Goal: Task Accomplishment & Management: Complete application form

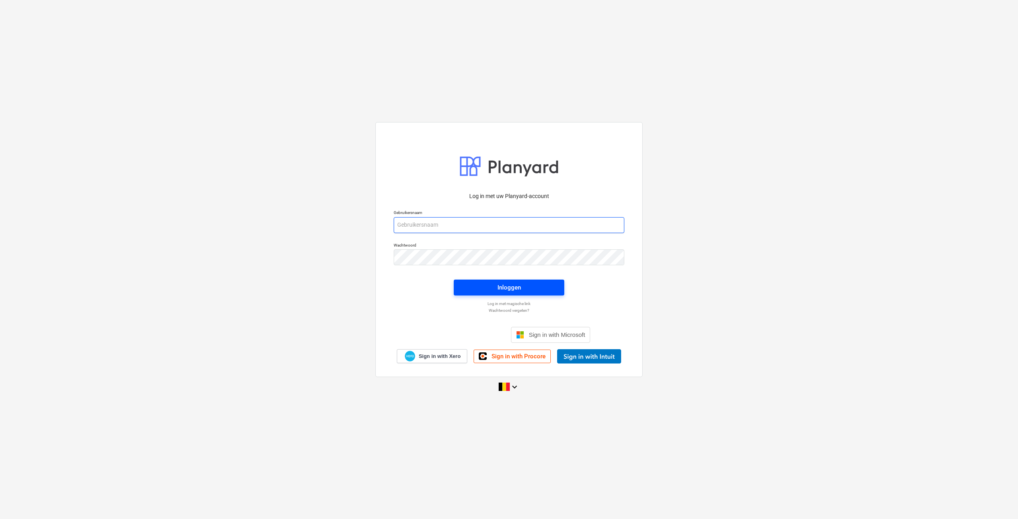
type input "[EMAIL_ADDRESS][DOMAIN_NAME]"
click at [520, 288] on div "Inloggen" at bounding box center [509, 287] width 23 height 10
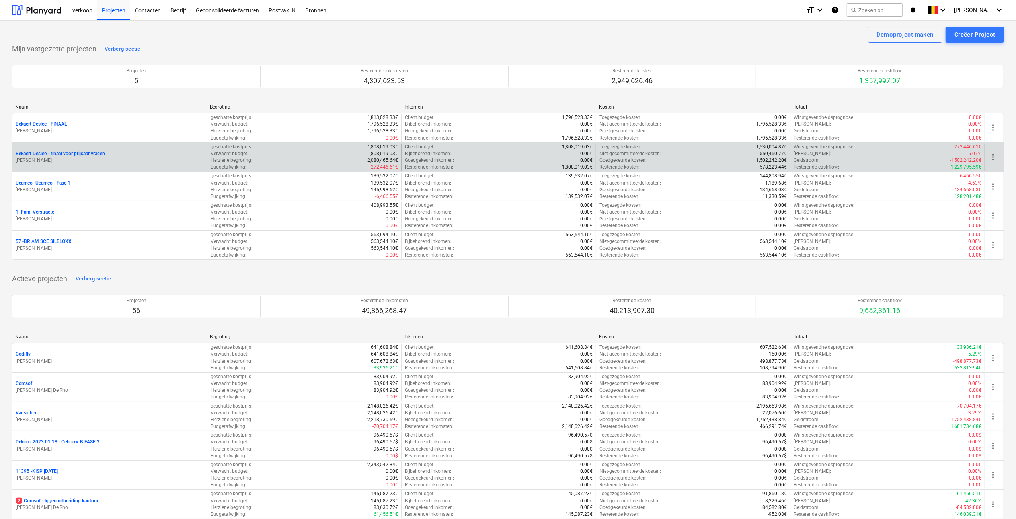
click at [42, 150] on p "Bekaert Deslee - finaal voor prijsaanvragen" at bounding box center [60, 153] width 89 height 7
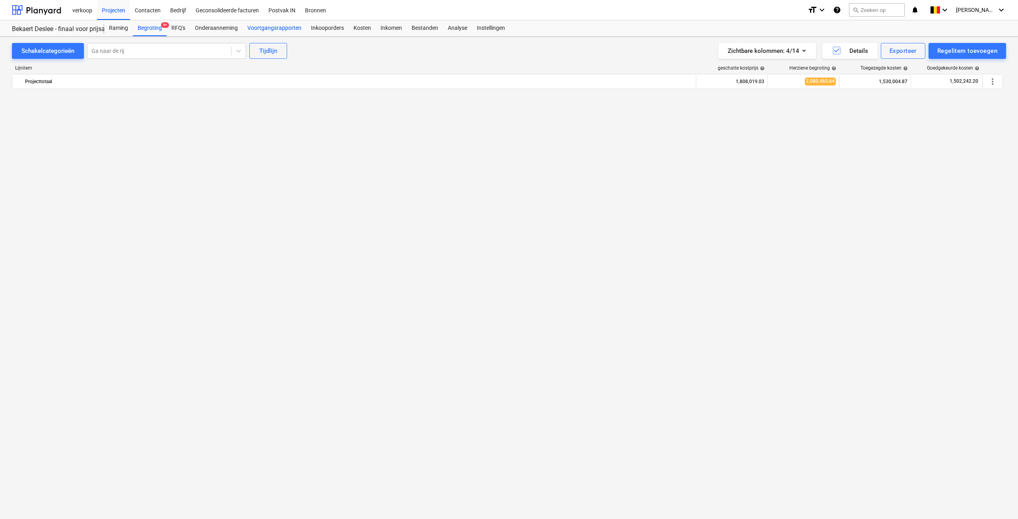
click at [272, 29] on div "Voortgangsrapporten" at bounding box center [275, 28] width 64 height 16
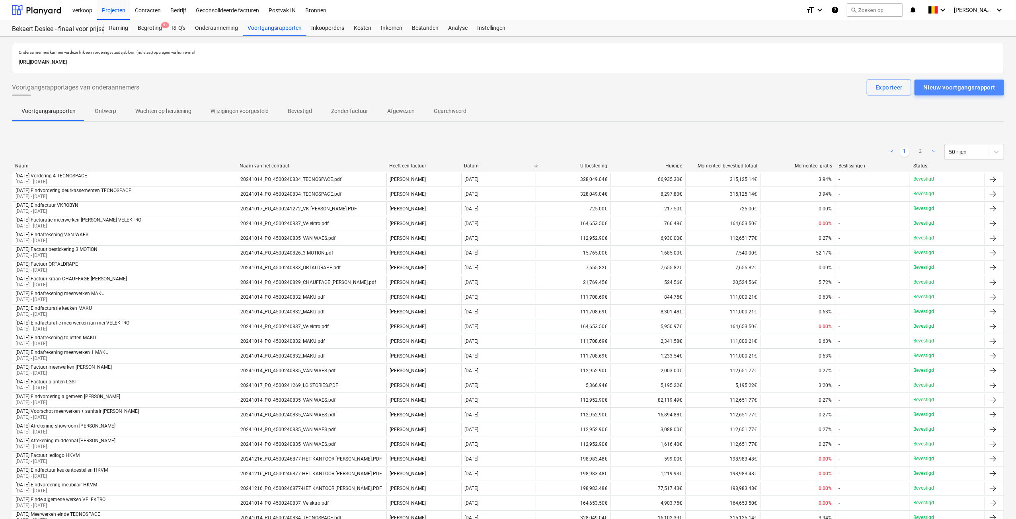
click at [945, 84] on div "Nieuw voortgangsrapport" at bounding box center [959, 87] width 72 height 10
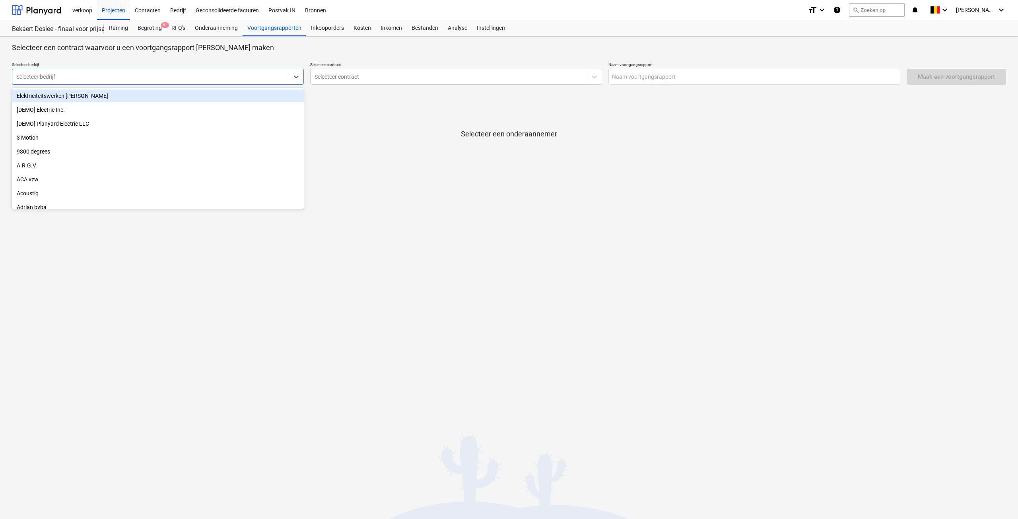
click at [80, 71] on div "Selecteer bedrijf" at bounding box center [150, 76] width 276 height 11
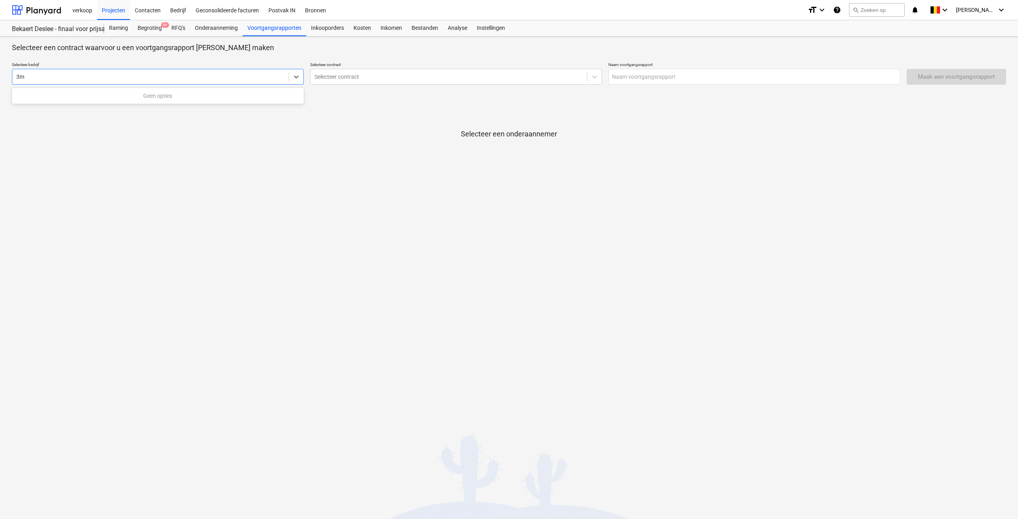
type input "3"
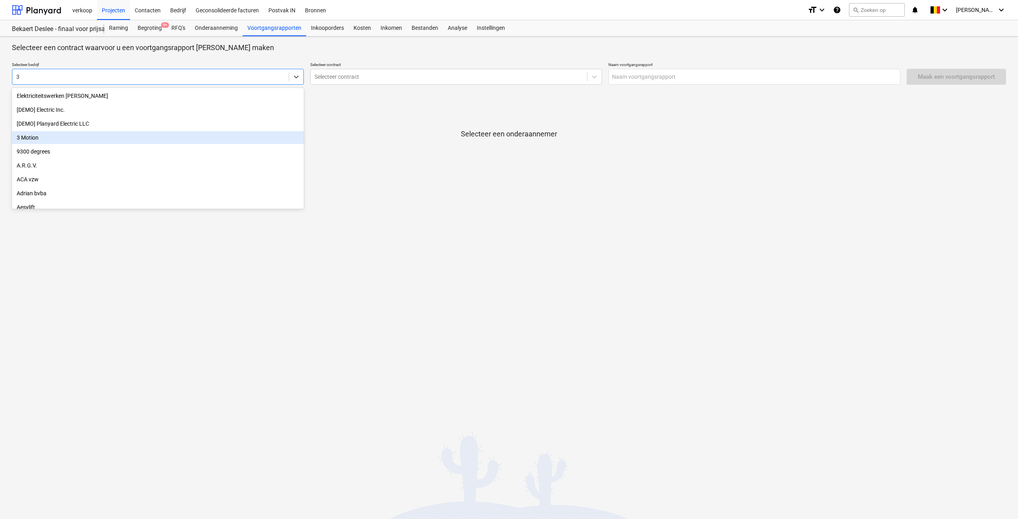
click at [26, 136] on div "3 Motion" at bounding box center [158, 137] width 292 height 13
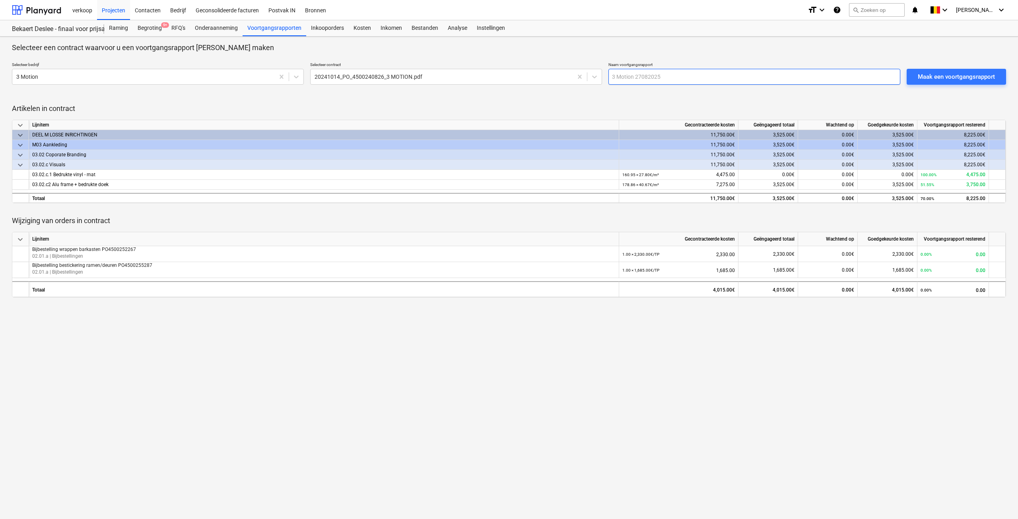
click at [647, 71] on input "text" at bounding box center [755, 77] width 292 height 16
type input "[DATE] Factuur wrappen spreekmeubel 3MOTION"
click at [934, 76] on div "Maak een voortgangsrapport" at bounding box center [956, 77] width 77 height 10
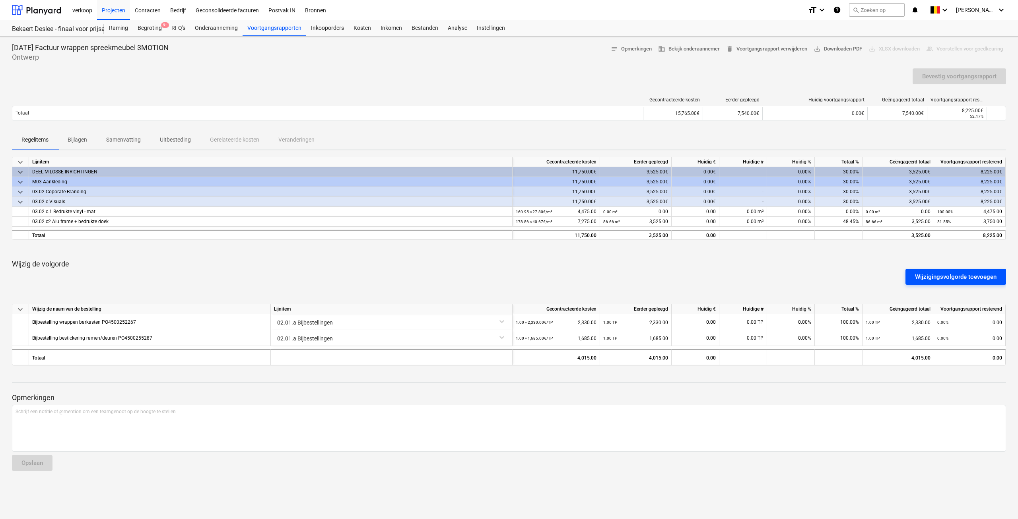
click at [945, 277] on div "Wijzigingsvolgorde toevoegen" at bounding box center [956, 277] width 82 height 10
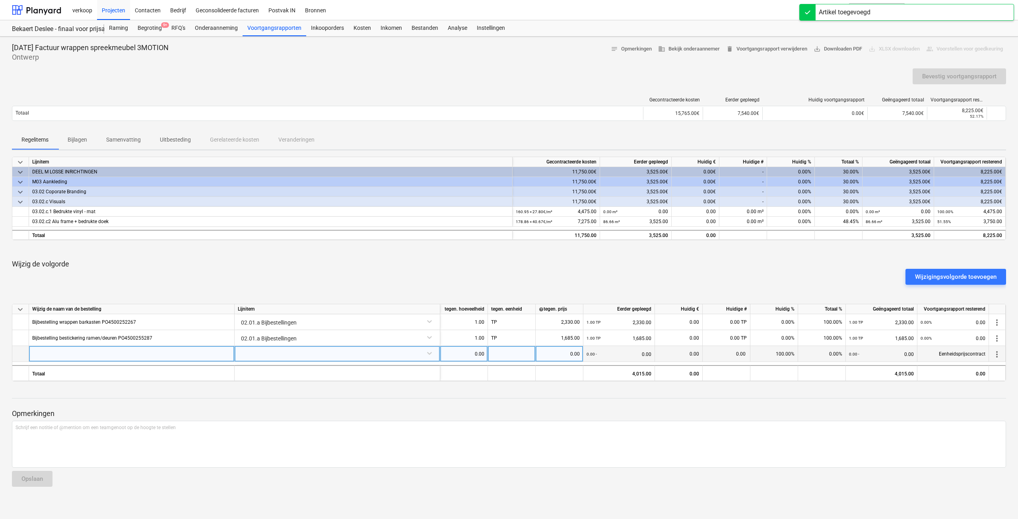
click at [67, 350] on div at bounding box center [132, 354] width 206 height 16
type input "Bijbestelling wrappen spreekmeubel"
click at [126, 352] on div "Bijbestelling wrappen spreekmeubel" at bounding box center [132, 354] width 206 height 16
click at [138, 354] on input "Bijbestelling wrappen spreekmeubel" at bounding box center [131, 354] width 205 height 16
click at [195, 359] on div "Bijbestelling wrappen spreekmeubel" at bounding box center [132, 354] width 206 height 16
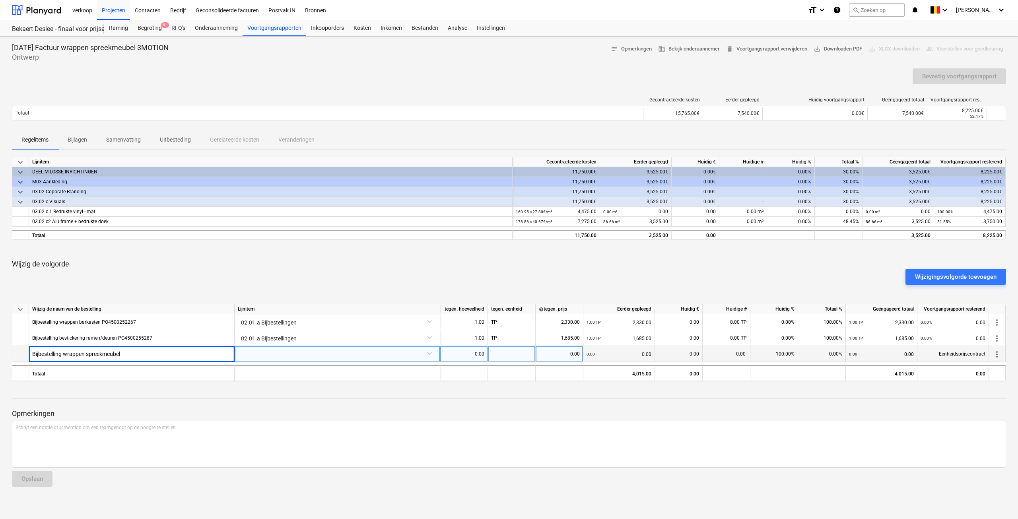
click at [194, 356] on input "Bijbestelling wrappen spreekmeubel" at bounding box center [131, 354] width 205 height 16
type input "Bijbestelling wrappen spreekmeubel PO4500259641"
click at [268, 357] on div at bounding box center [337, 353] width 199 height 14
click at [271, 353] on div at bounding box center [337, 353] width 199 height 14
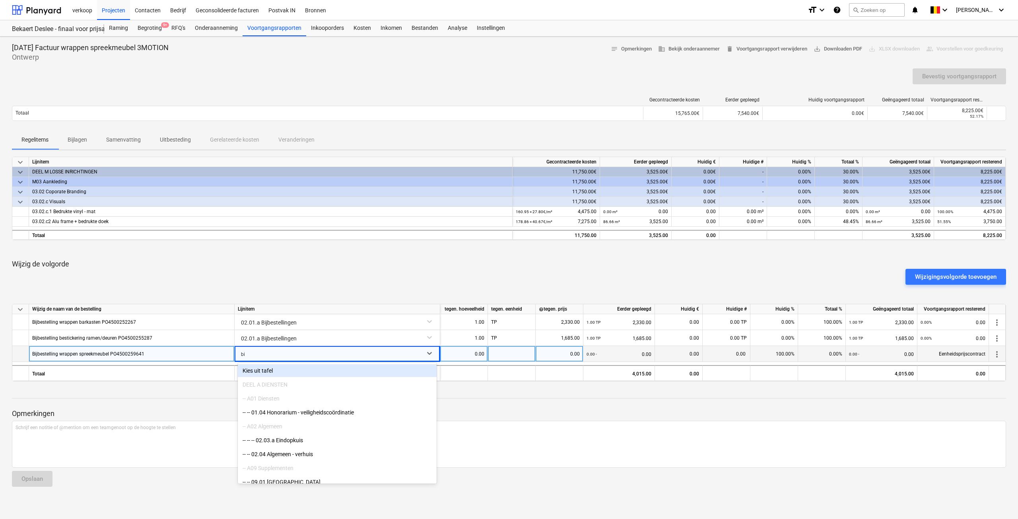
type input "bij"
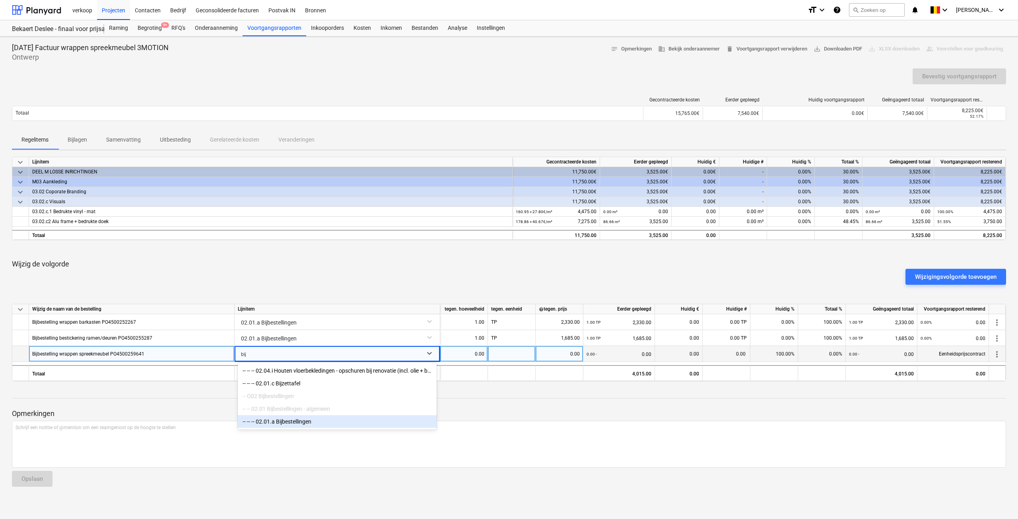
click at [311, 426] on div "-- -- -- 02.01.a Bijbestellingen" at bounding box center [337, 421] width 199 height 13
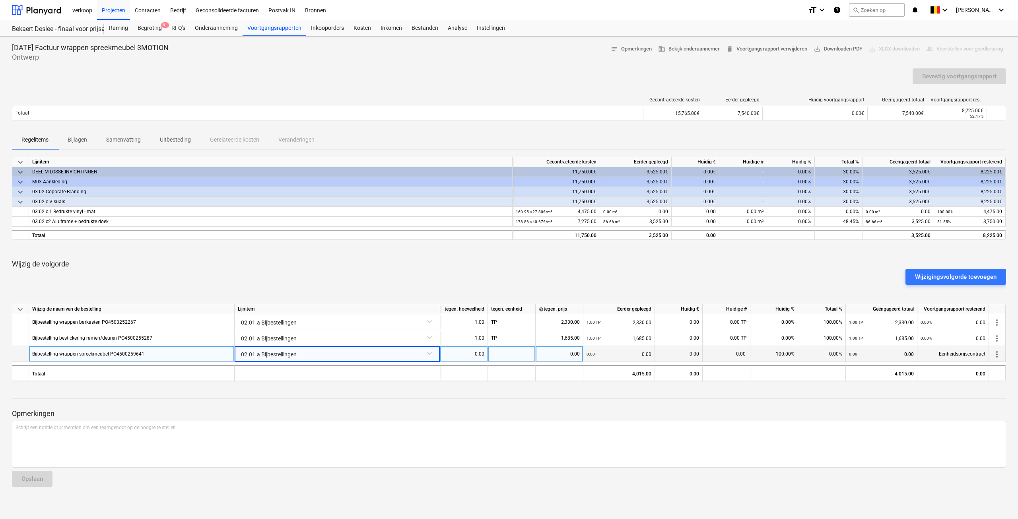
click at [462, 356] on div "0.00" at bounding box center [464, 354] width 41 height 16
type input "1"
type input "TP"
click at [544, 346] on div "0.00" at bounding box center [559, 354] width 41 height 16
type input "485"
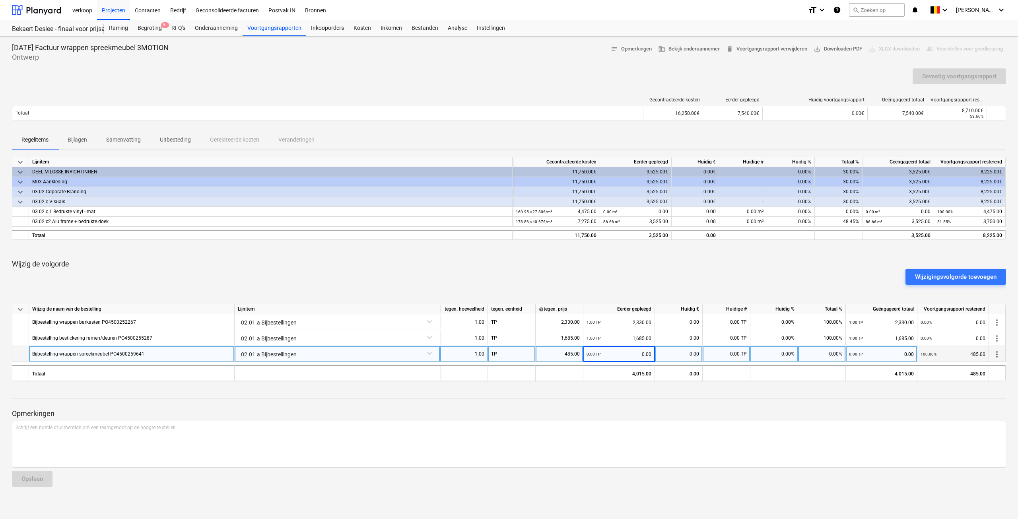
click at [691, 351] on div "0.00" at bounding box center [678, 354] width 41 height 16
type input "485"
click at [951, 77] on div "Bevestig voortgangsrapport" at bounding box center [959, 76] width 74 height 10
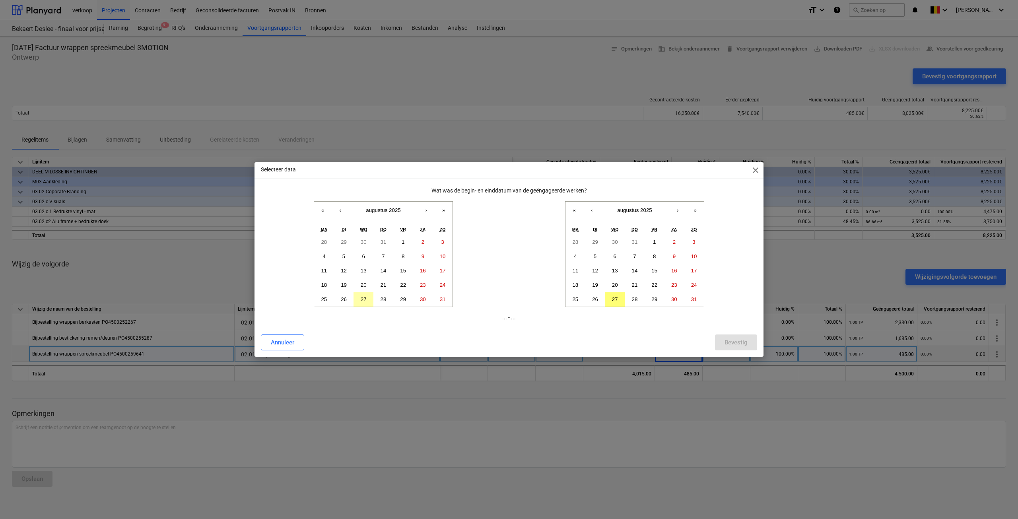
click at [362, 300] on abbr "27" at bounding box center [364, 299] width 6 height 6
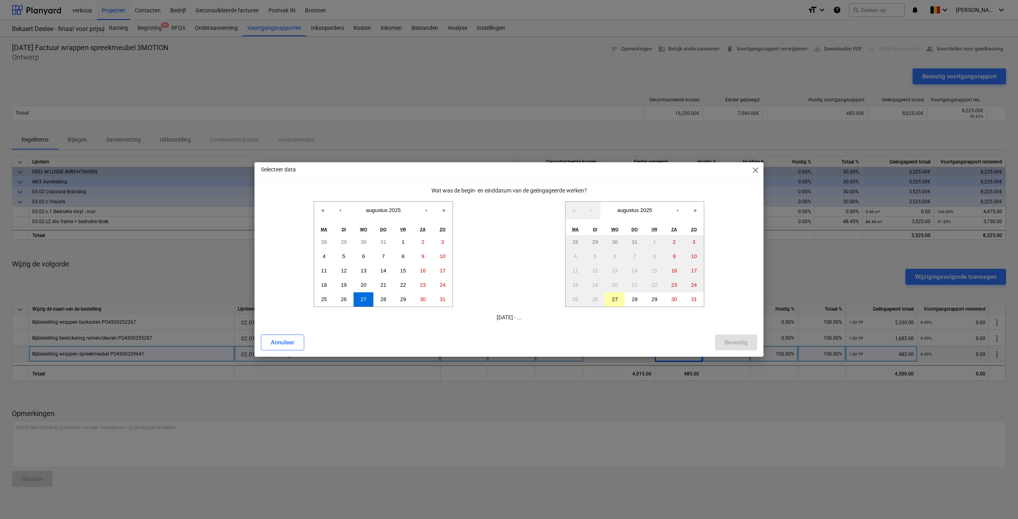
click at [616, 301] on abbr "27" at bounding box center [615, 299] width 6 height 6
click at [733, 343] on div "Bevestig" at bounding box center [736, 342] width 23 height 10
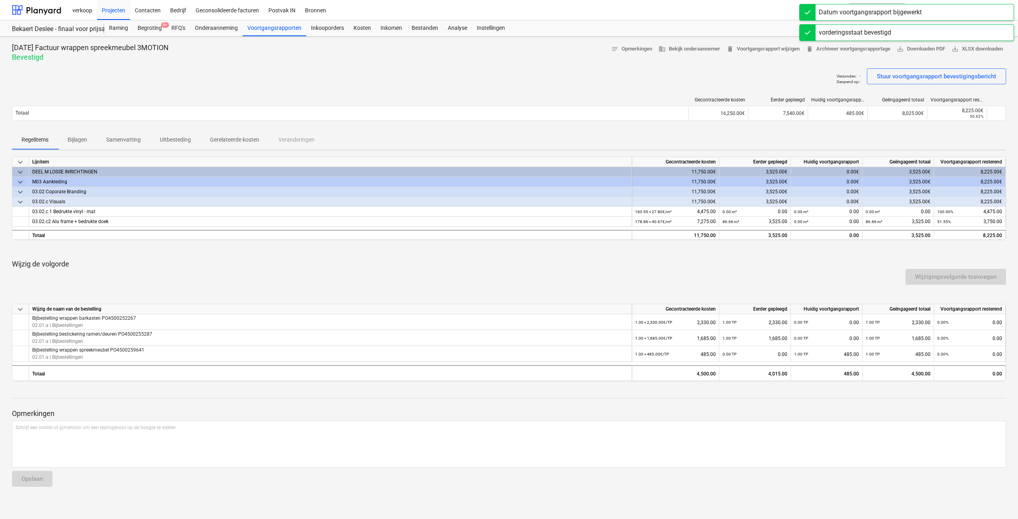
click at [237, 140] on p "Gerelateerde kosten" at bounding box center [234, 140] width 49 height 8
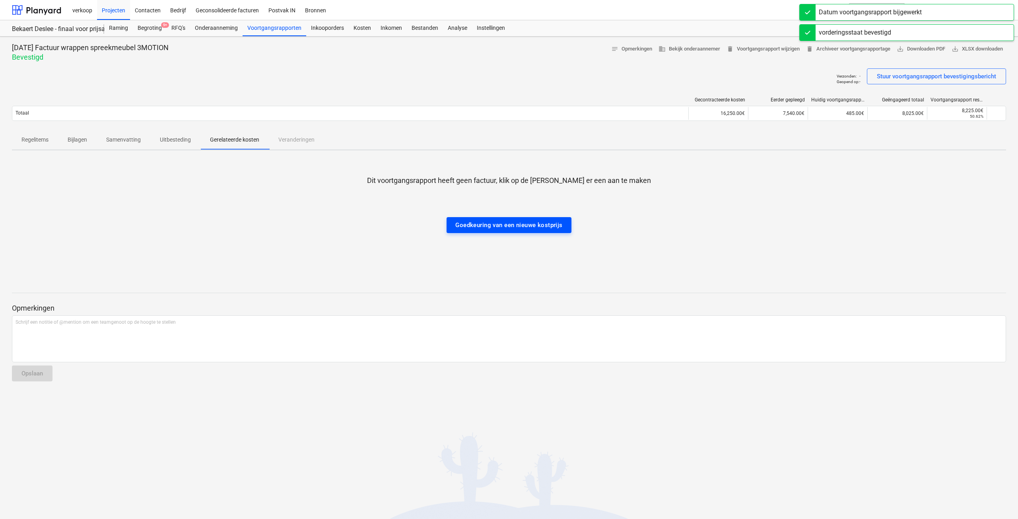
click at [494, 227] on div "Goedkeuring van een nieuwe kostprijs" at bounding box center [508, 225] width 107 height 10
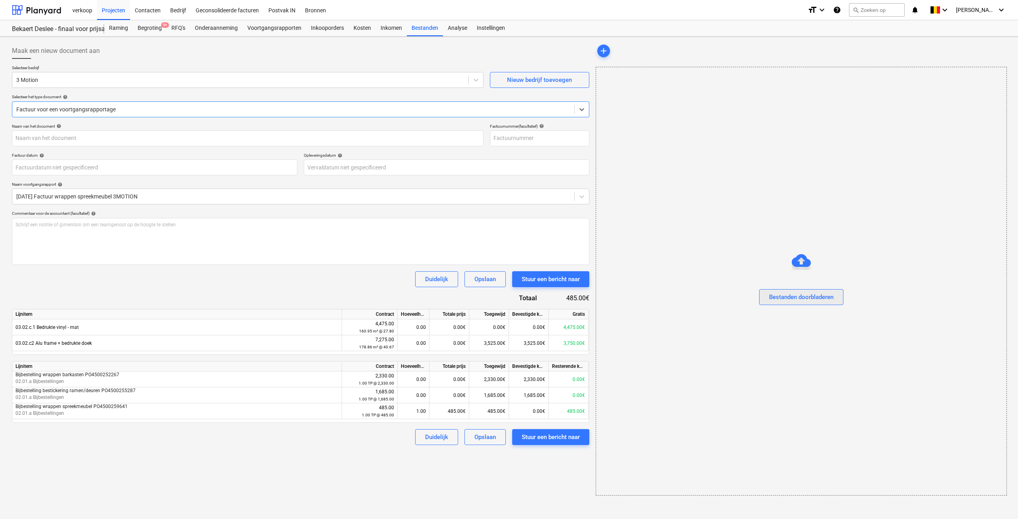
click at [785, 296] on div "Bestanden doorbladeren" at bounding box center [801, 297] width 64 height 10
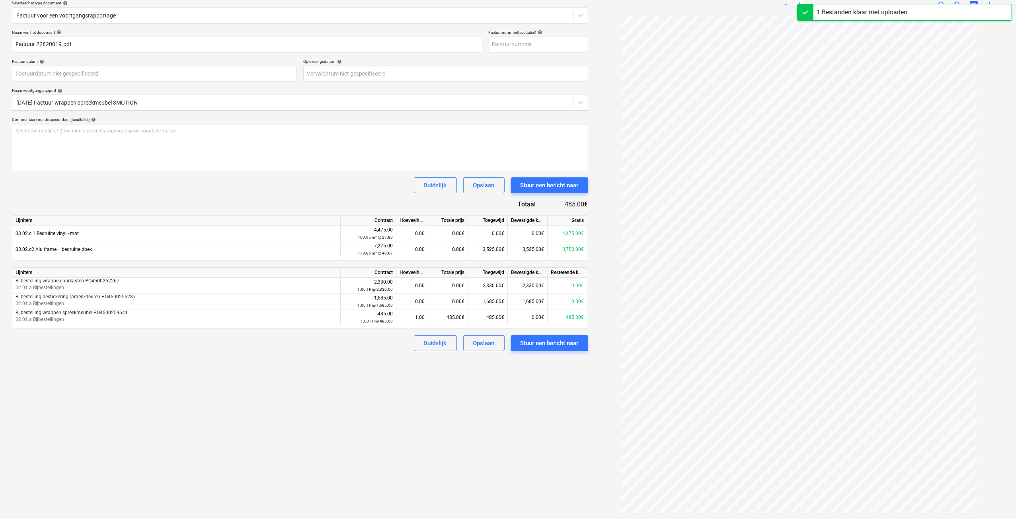
type input "22820019"
type input "[DATE]"
click at [544, 344] on div "Stuur een bericht naar" at bounding box center [549, 343] width 58 height 10
